Goal: Information Seeking & Learning: Learn about a topic

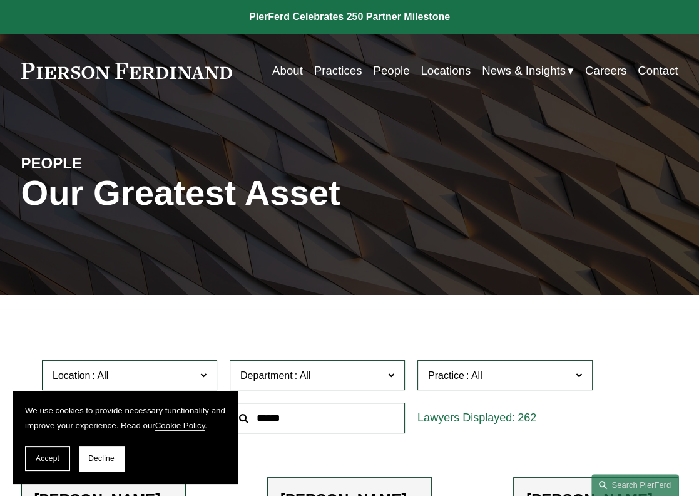
scroll to position [125, 0]
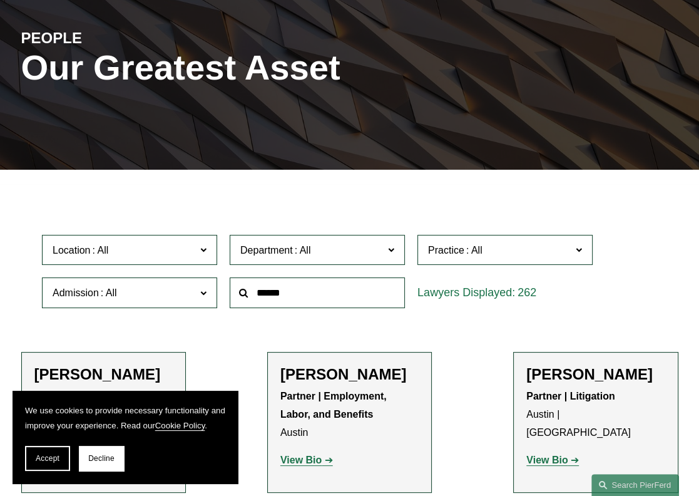
click at [199, 254] on label "Location" at bounding box center [129, 250] width 175 height 31
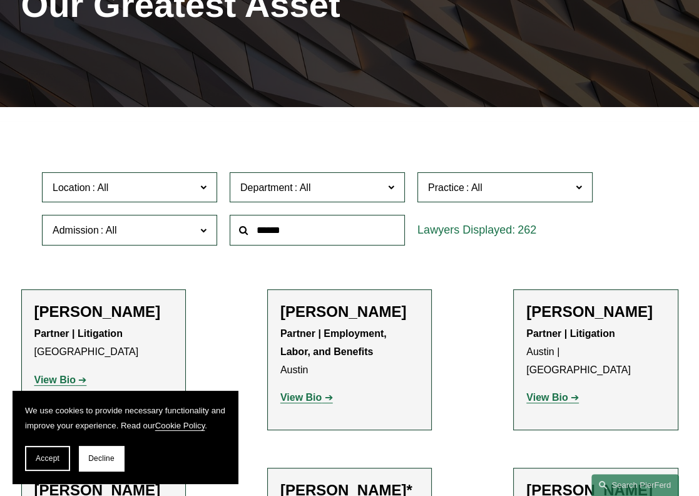
click at [0, 0] on link "Bellevue" at bounding box center [0, 0] width 0 height 0
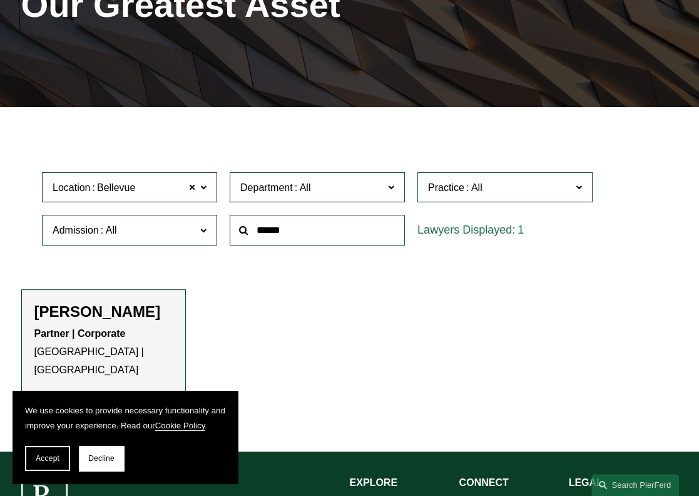
scroll to position [250, 0]
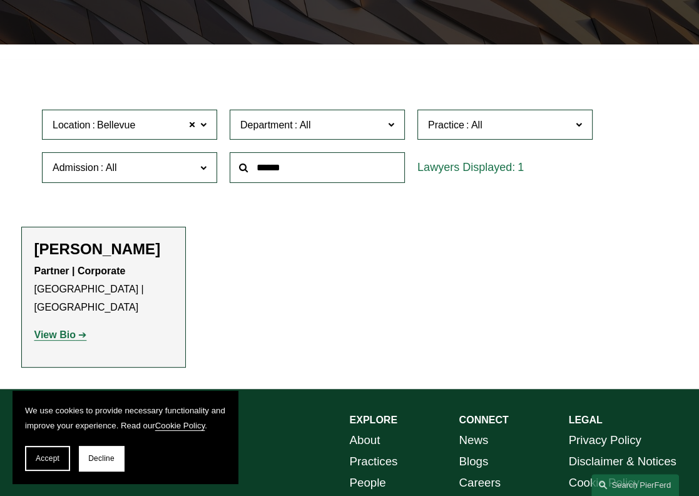
click at [57, 329] on strong "View Bio" at bounding box center [54, 334] width 41 height 11
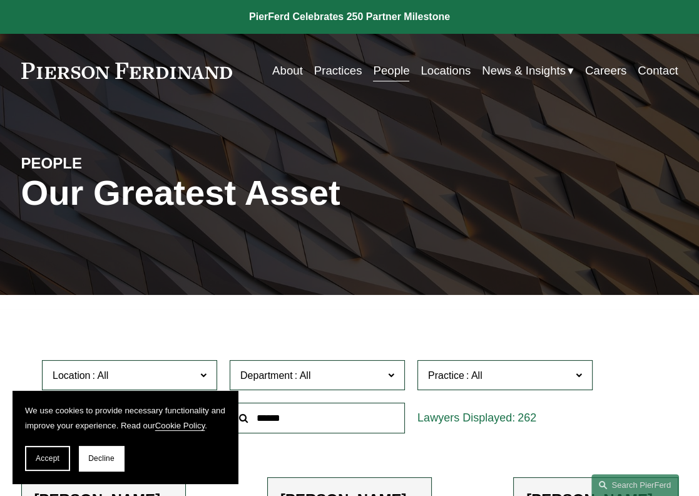
scroll to position [125, 0]
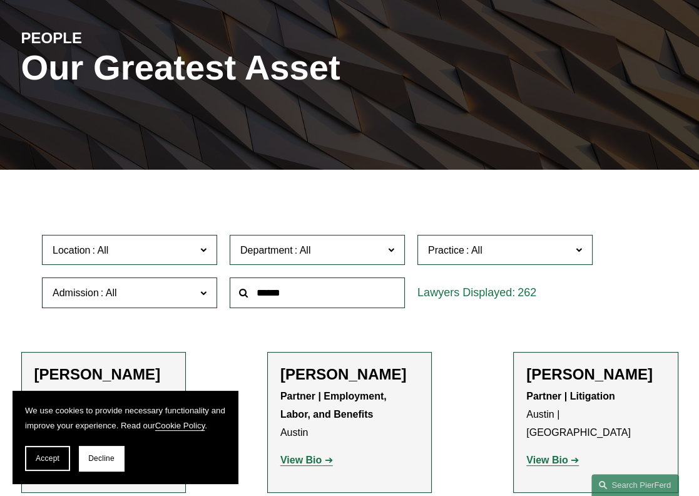
click at [475, 255] on span at bounding box center [474, 250] width 20 height 11
click at [0, 0] on link "Trusts & Estates" at bounding box center [0, 0] width 0 height 0
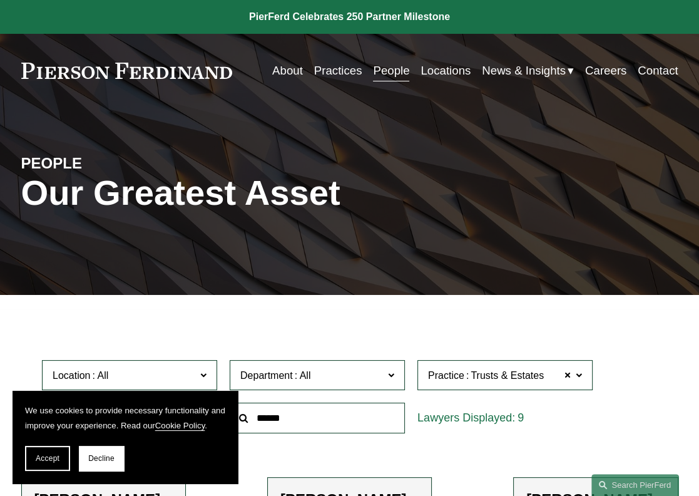
click at [437, 13] on link at bounding box center [349, 17] width 699 height 34
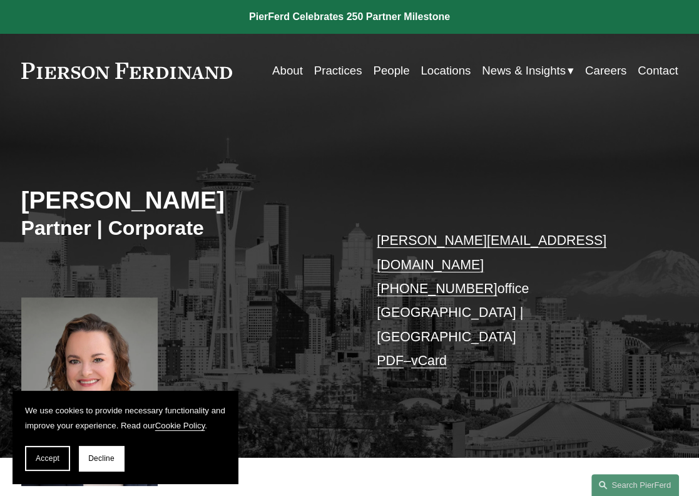
scroll to position [125, 0]
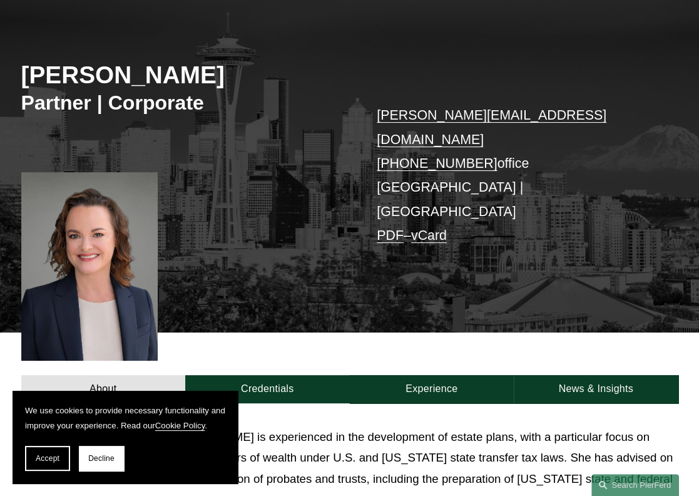
click at [94, 456] on span "Decline" at bounding box center [101, 458] width 26 height 9
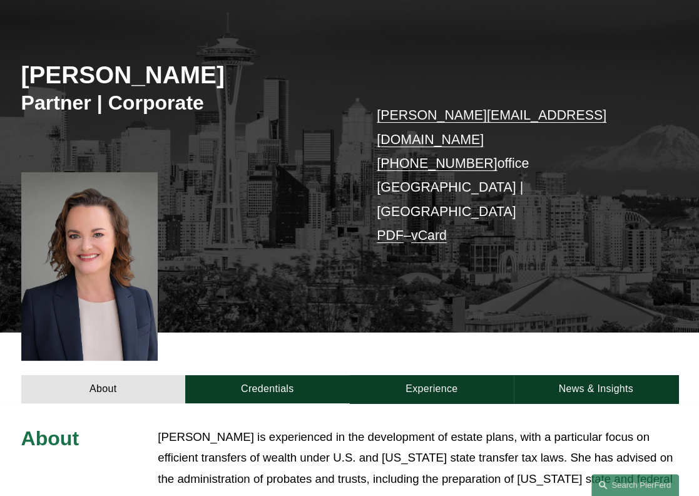
scroll to position [188, 0]
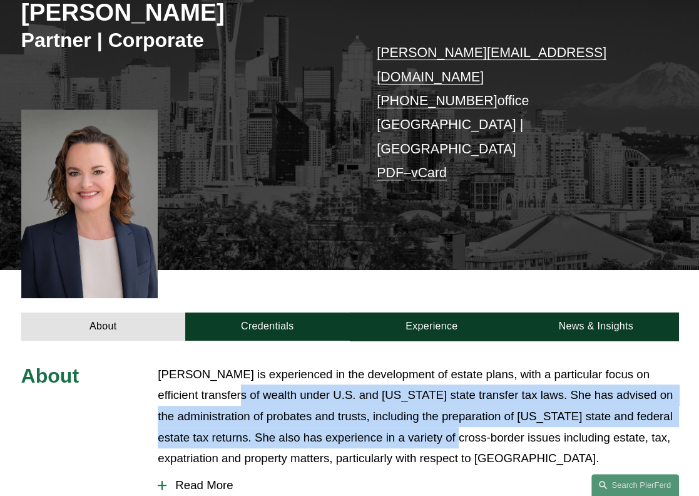
drag, startPoint x: 464, startPoint y: 394, endPoint x: 202, endPoint y: 355, distance: 265.1
click at [202, 364] on p "Kristina Ash is experienced in the development of estate plans, with a particul…" at bounding box center [418, 416] width 520 height 105
drag, startPoint x: 220, startPoint y: 354, endPoint x: 470, endPoint y: 394, distance: 252.9
click at [470, 394] on p "Kristina Ash is experienced in the development of estate plans, with a particul…" at bounding box center [418, 416] width 520 height 105
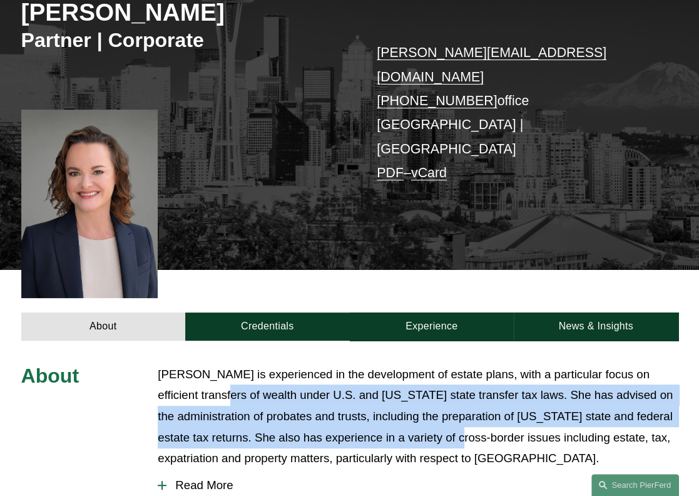
click at [470, 394] on p "Kristina Ash is experienced in the development of estate plans, with a particul…" at bounding box center [418, 416] width 520 height 105
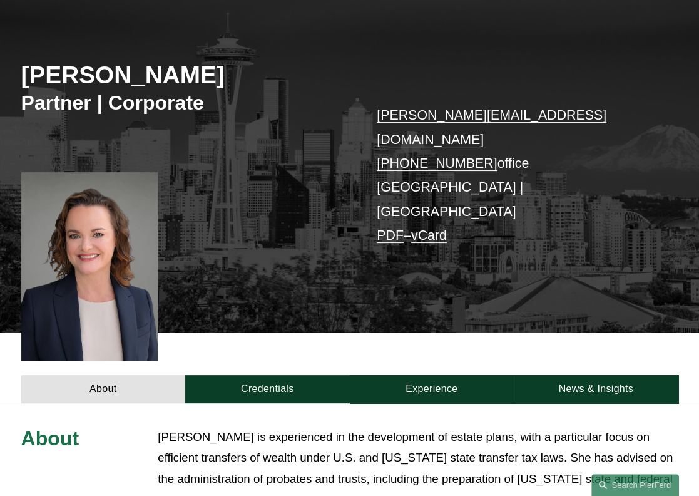
scroll to position [0, 0]
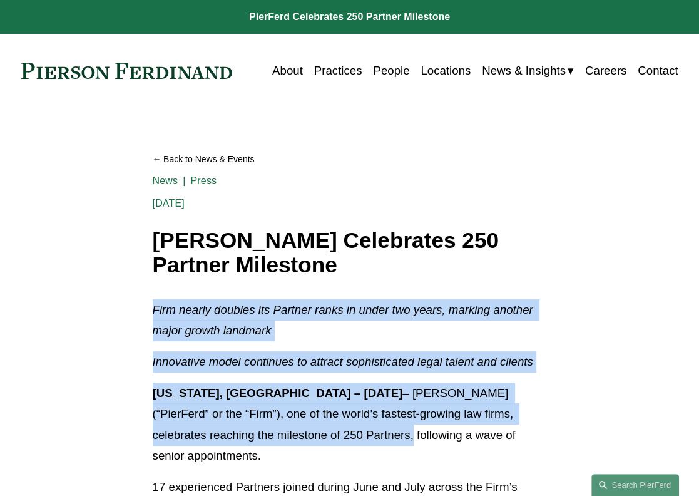
drag, startPoint x: 152, startPoint y: 309, endPoint x: 260, endPoint y: 434, distance: 164.6
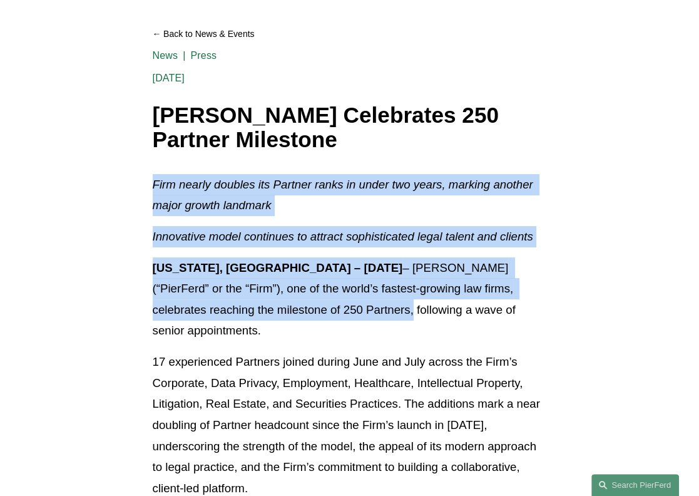
scroll to position [250, 0]
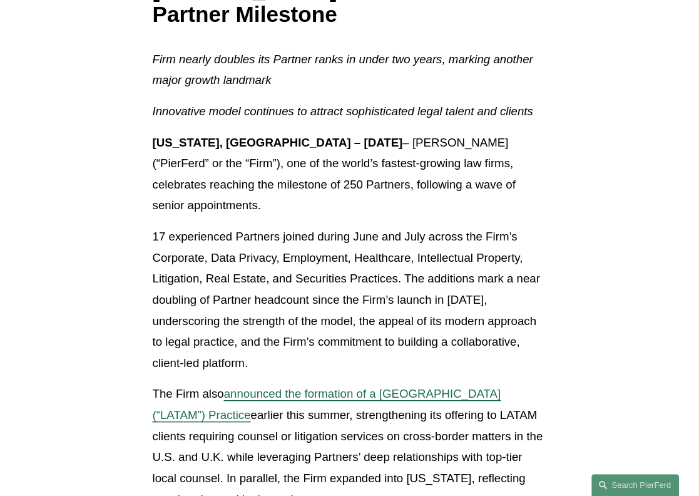
click at [422, 226] on p "17 experienced Partners joined during June and July across the Firm’s Corporate…" at bounding box center [350, 299] width 394 height 147
drag, startPoint x: 152, startPoint y: 216, endPoint x: 520, endPoint y: 343, distance: 389.4
click at [520, 343] on p "17 experienced Partners joined during June and July across the Firm’s Corporate…" at bounding box center [350, 299] width 394 height 147
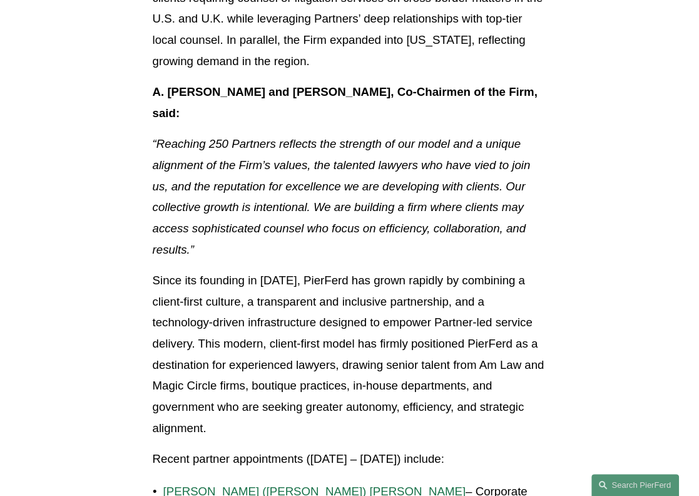
scroll to position [751, 0]
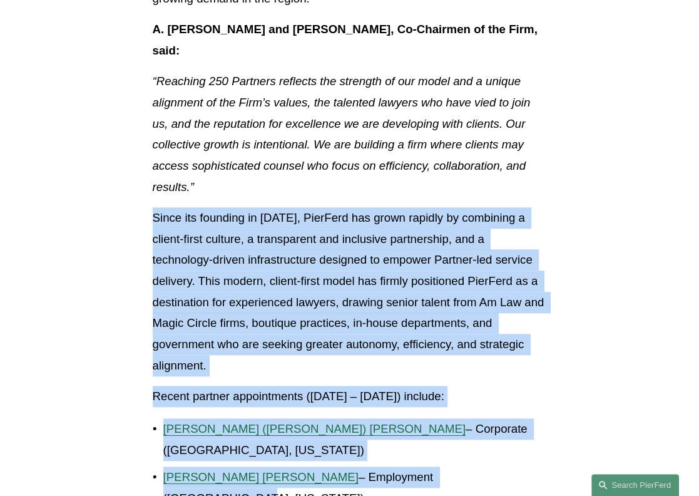
drag, startPoint x: 138, startPoint y: 200, endPoint x: 520, endPoint y: 429, distance: 444.9
click at [520, 429] on article "Back to News & Events [PERSON_NAME] Celebrates 250 Partner Milestone News Press…" at bounding box center [349, 428] width 699 height 2143
click at [624, 310] on article "Back to News & Events [PERSON_NAME] Celebrates 250 Partner Milestone News Press…" at bounding box center [349, 428] width 699 height 2143
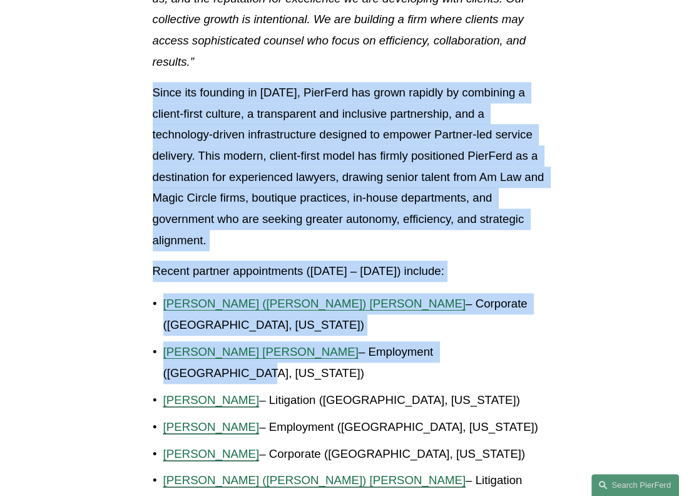
scroll to position [939, 0]
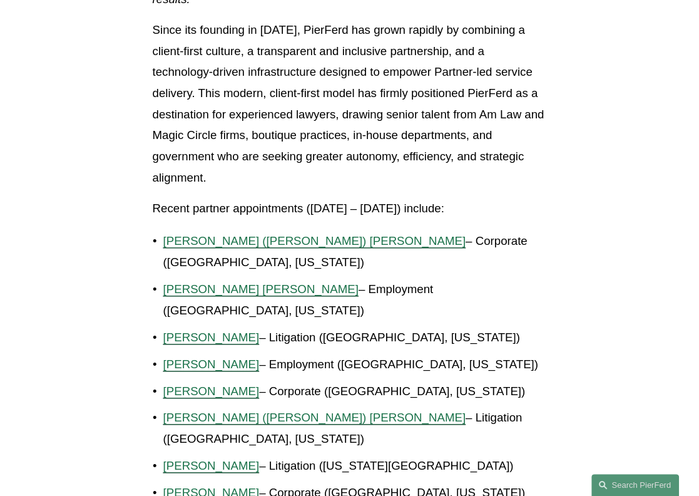
click at [520, 381] on p "[PERSON_NAME] – Corporate ([GEOGRAPHIC_DATA], [US_STATE])" at bounding box center [355, 391] width 384 height 21
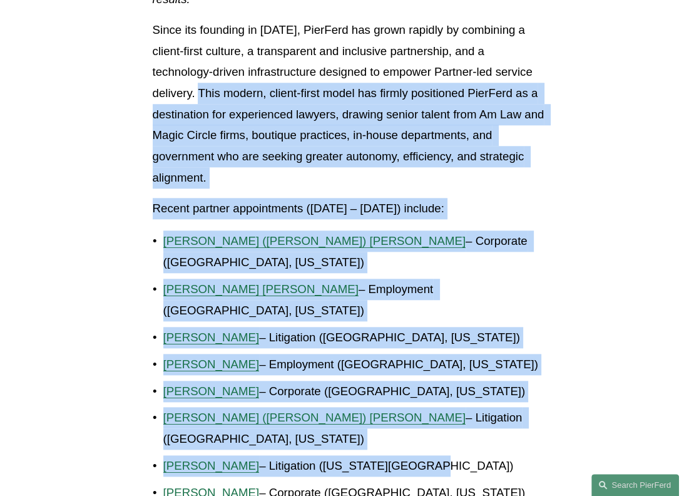
drag, startPoint x: 473, startPoint y: 399, endPoint x: 171, endPoint y: 78, distance: 440.6
click at [172, 78] on div "Firm nearly doubles its Partner ranks in under two years, marking another major…" at bounding box center [350, 189] width 394 height 1659
click at [289, 83] on p "Since its founding in [DATE], PierFerd has grown rapidly by combining a client-…" at bounding box center [350, 103] width 394 height 168
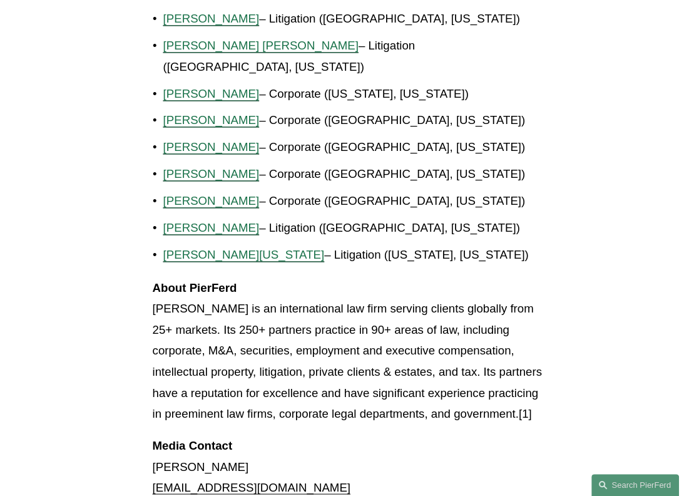
scroll to position [1502, 0]
